Goal: Information Seeking & Learning: Learn about a topic

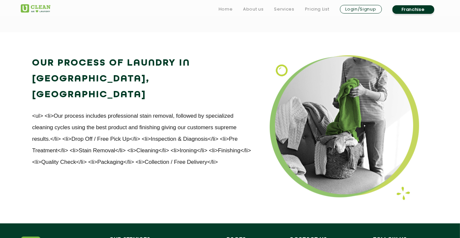
scroll to position [882, 0]
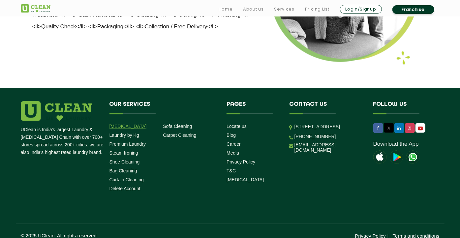
click at [127, 124] on link "[MEDICAL_DATA]" at bounding box center [128, 126] width 37 height 5
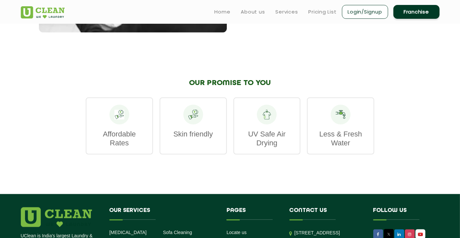
scroll to position [783, 0]
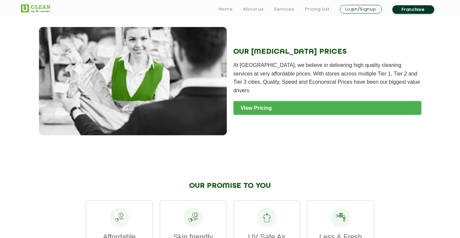
click at [248, 101] on link "View Pricing" at bounding box center [328, 108] width 188 height 14
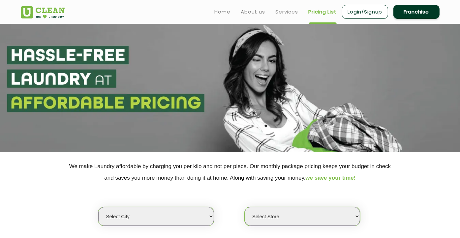
click at [207, 219] on select "Select city [GEOGRAPHIC_DATA] [GEOGRAPHIC_DATA] [GEOGRAPHIC_DATA] [GEOGRAPHIC_D…" at bounding box center [155, 216] width 115 height 19
select select "26"
click at [98, 207] on select "Select city [GEOGRAPHIC_DATA] [GEOGRAPHIC_DATA] [GEOGRAPHIC_DATA] [GEOGRAPHIC_D…" at bounding box center [155, 216] width 115 height 19
click at [283, 213] on select "Select Store [GEOGRAPHIC_DATA][PERSON_NAME] [GEOGRAPHIC_DATA] [PERSON_NAME][GEO…" at bounding box center [302, 216] width 115 height 19
select select "214"
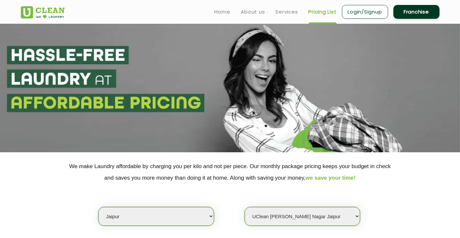
click at [245, 207] on select "Select Store [GEOGRAPHIC_DATA][PERSON_NAME] [GEOGRAPHIC_DATA] [PERSON_NAME][GEO…" at bounding box center [302, 216] width 115 height 19
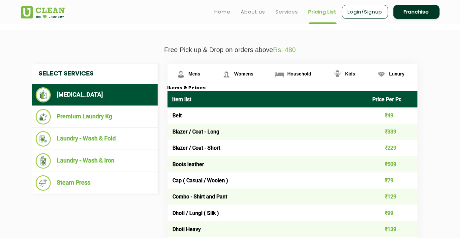
scroll to position [216, 0]
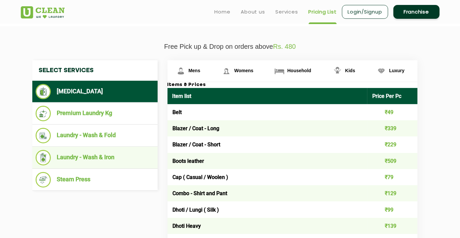
click at [79, 153] on li "Laundry - Wash & Iron" at bounding box center [95, 158] width 119 height 16
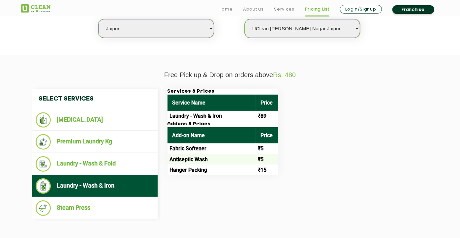
scroll to position [198, 0]
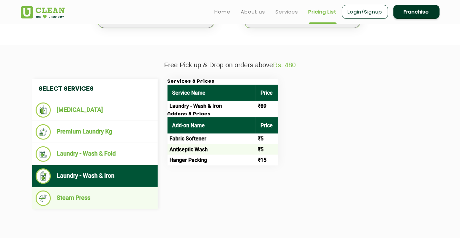
click at [88, 191] on li "Steam Press" at bounding box center [95, 199] width 119 height 16
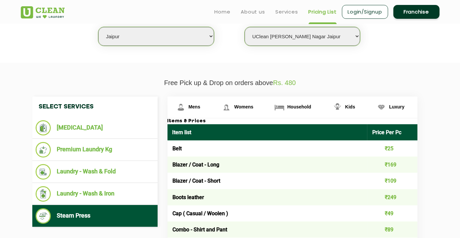
scroll to position [181, 0]
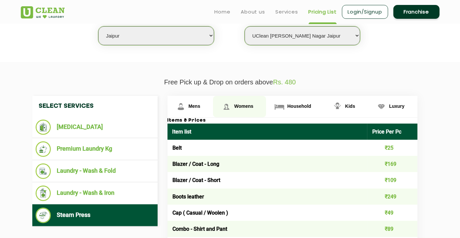
click at [201, 107] on span "Womens" at bounding box center [195, 106] width 12 height 5
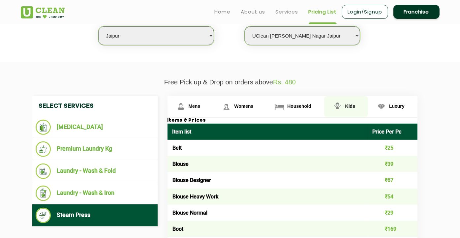
click at [213, 106] on link "Kids" at bounding box center [191, 106] width 46 height 21
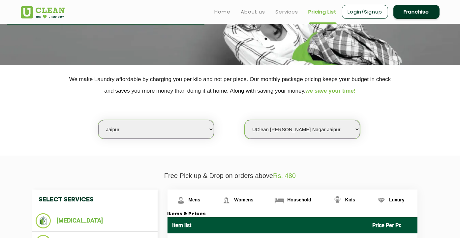
scroll to position [71, 0]
